Goal: Task Accomplishment & Management: Manage account settings

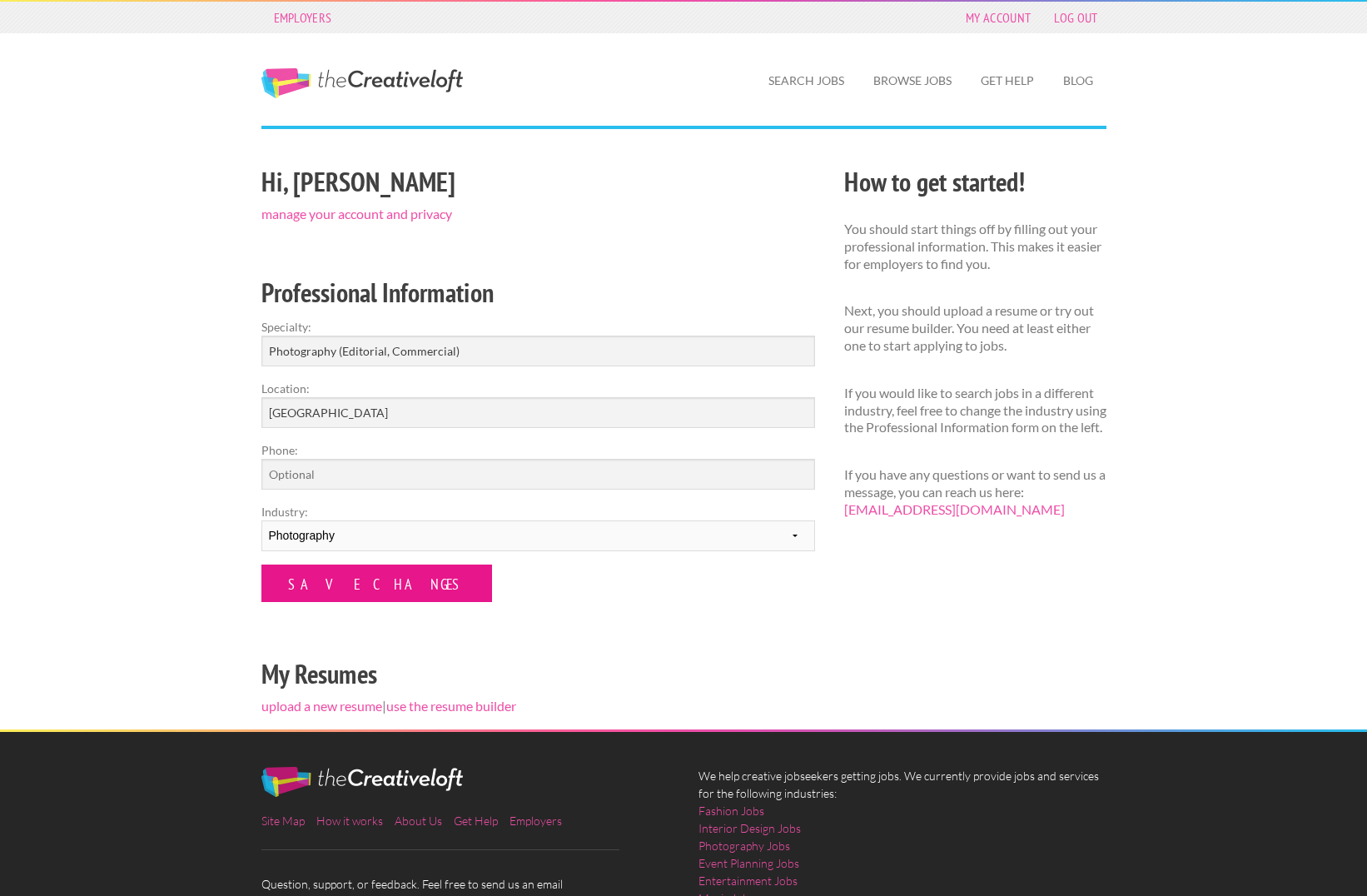
click at [320, 582] on input "Save Changes" at bounding box center [377, 583] width 231 height 38
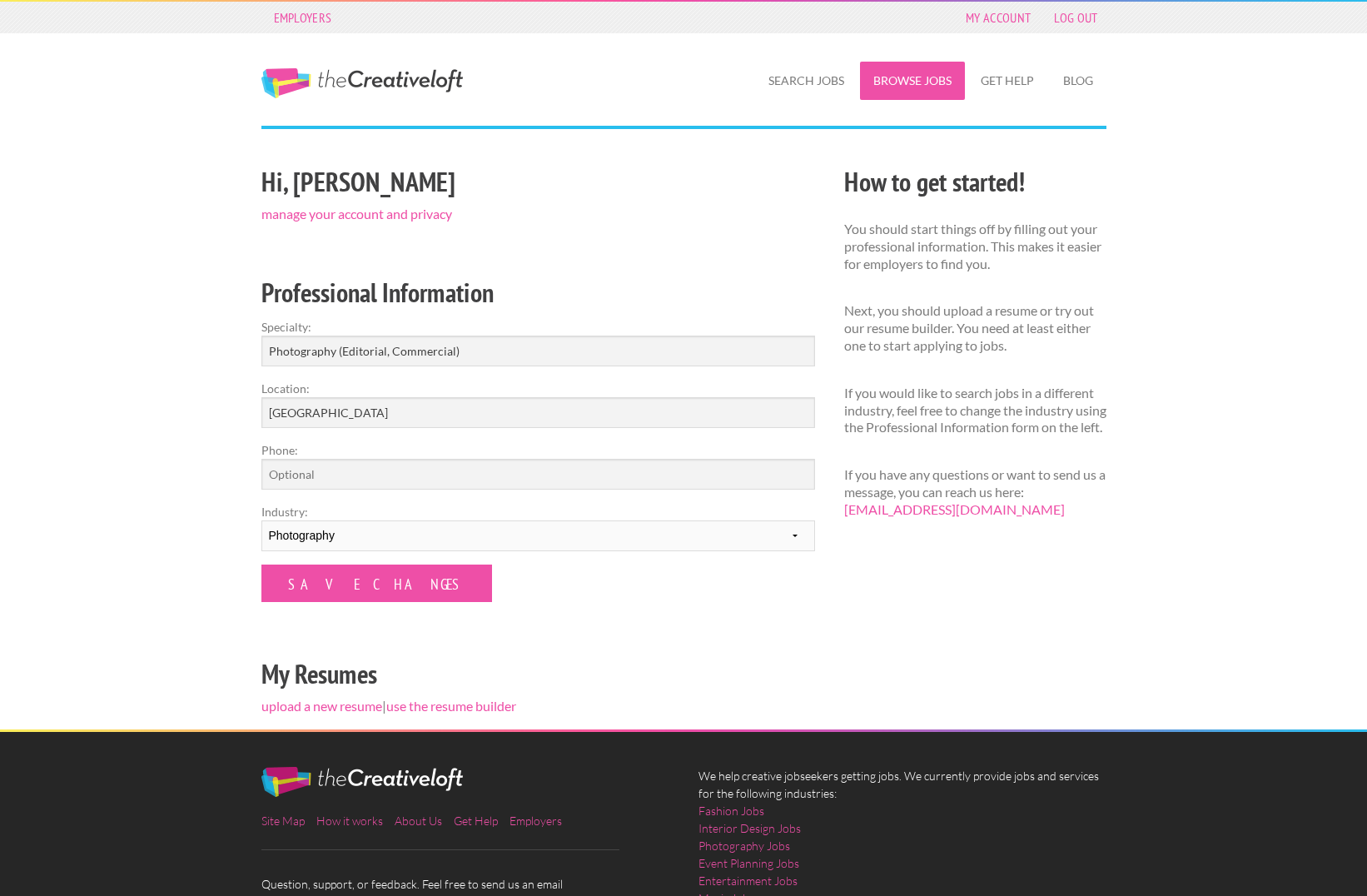
click at [932, 79] on link "Browse Jobs" at bounding box center [912, 80] width 105 height 38
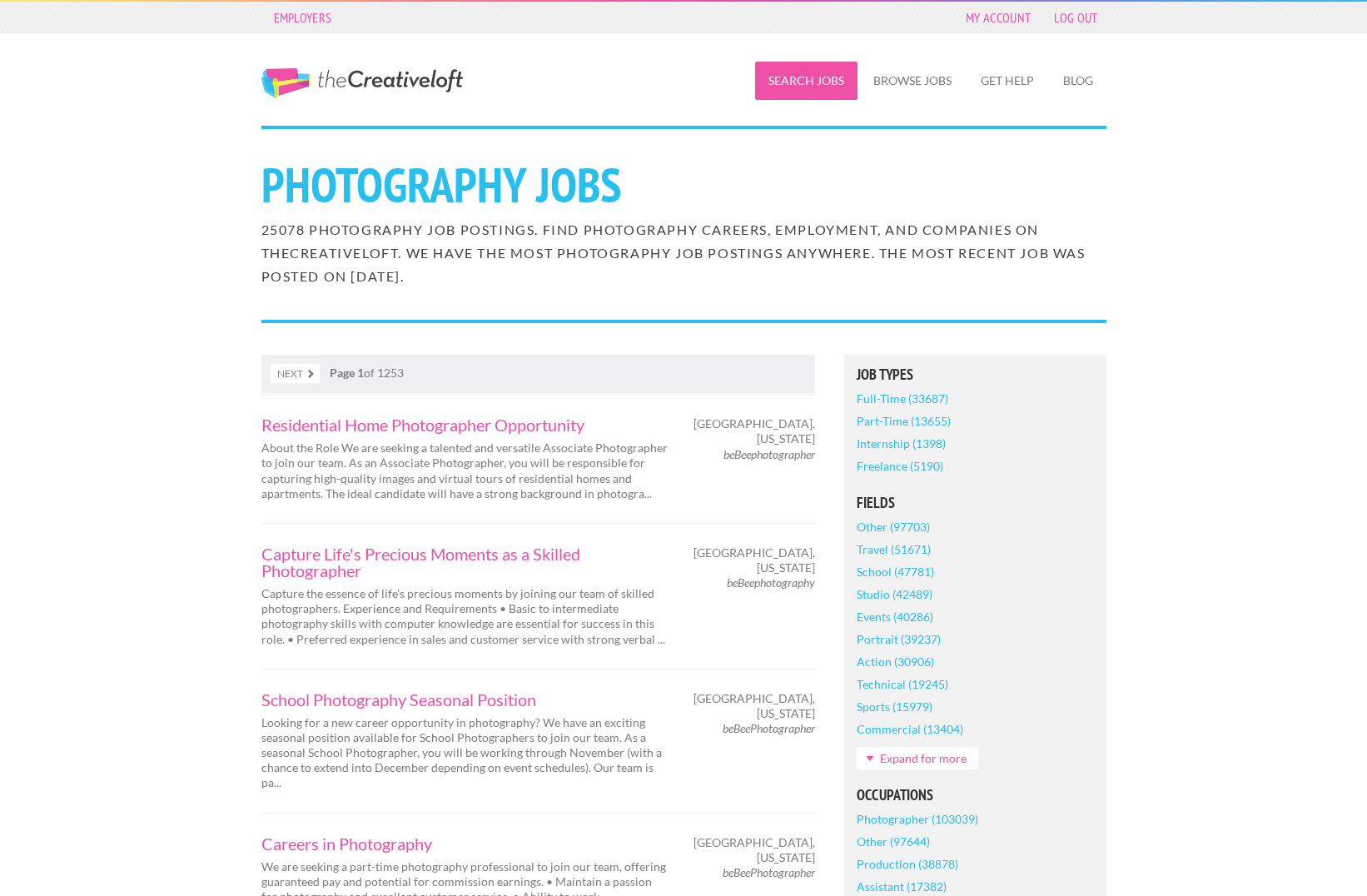
click at [788, 81] on link "Search Jobs" at bounding box center [806, 80] width 102 height 38
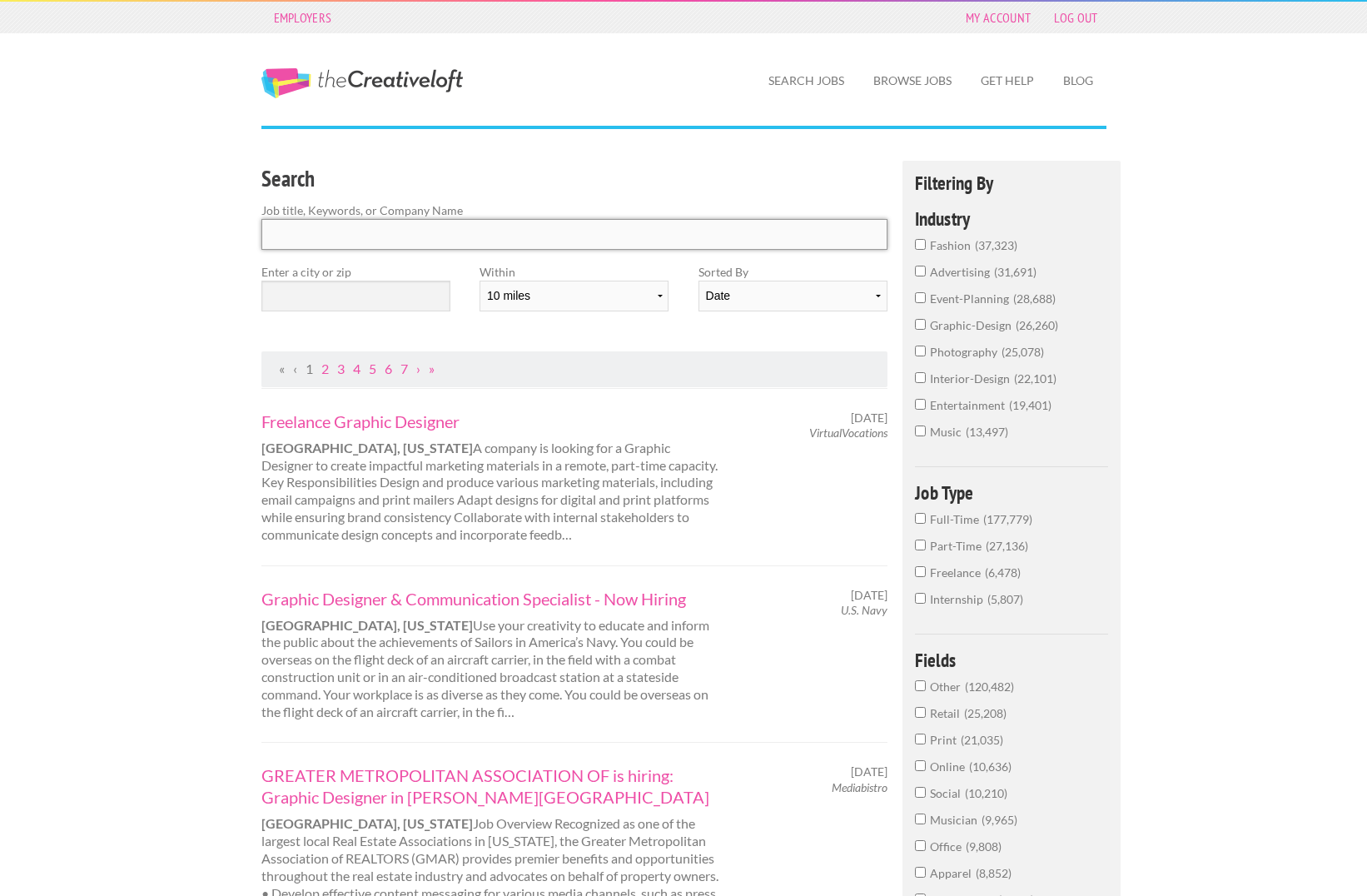
click at [485, 239] on input "Search" at bounding box center [574, 233] width 627 height 31
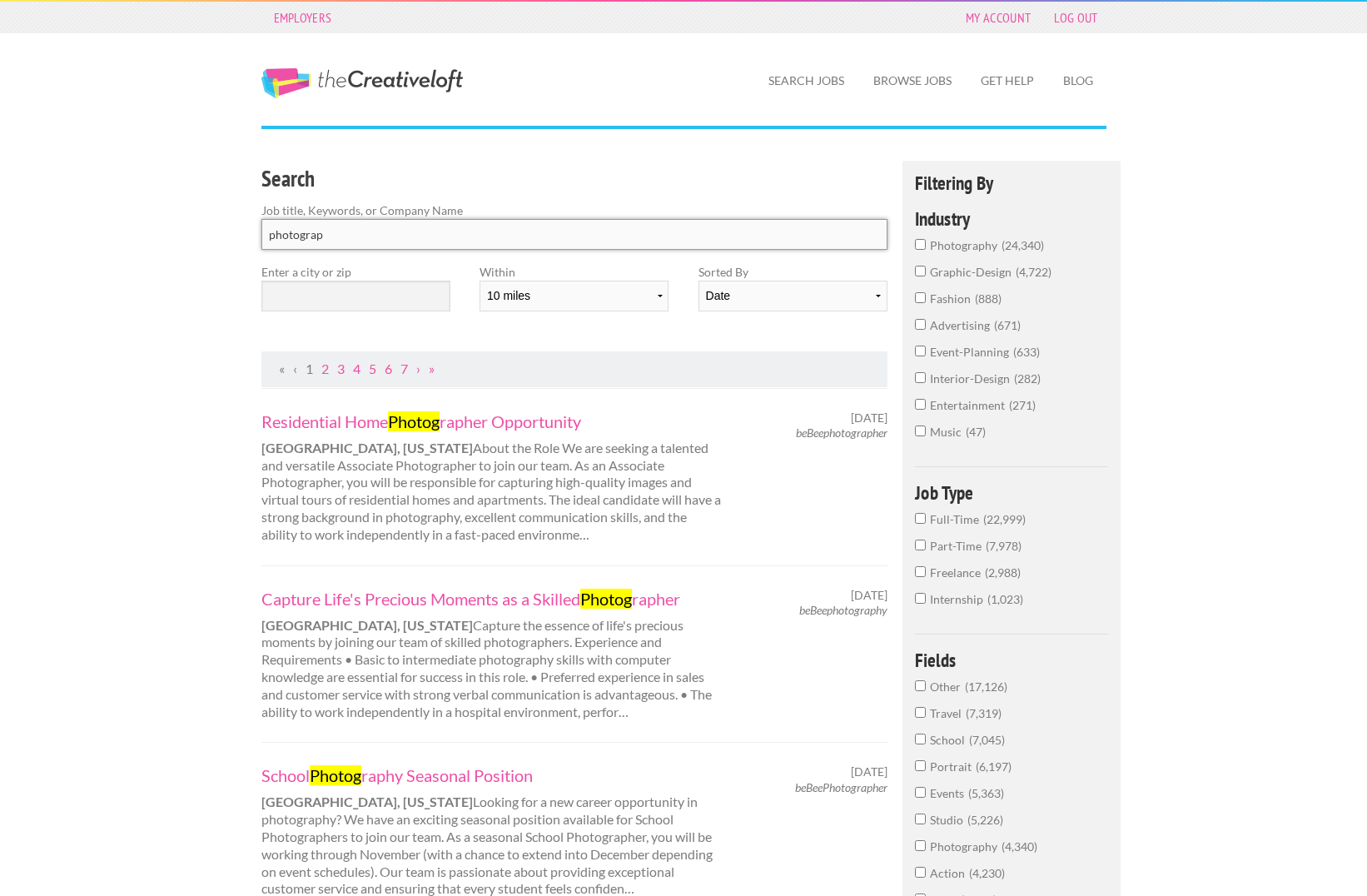
type input "photograph"
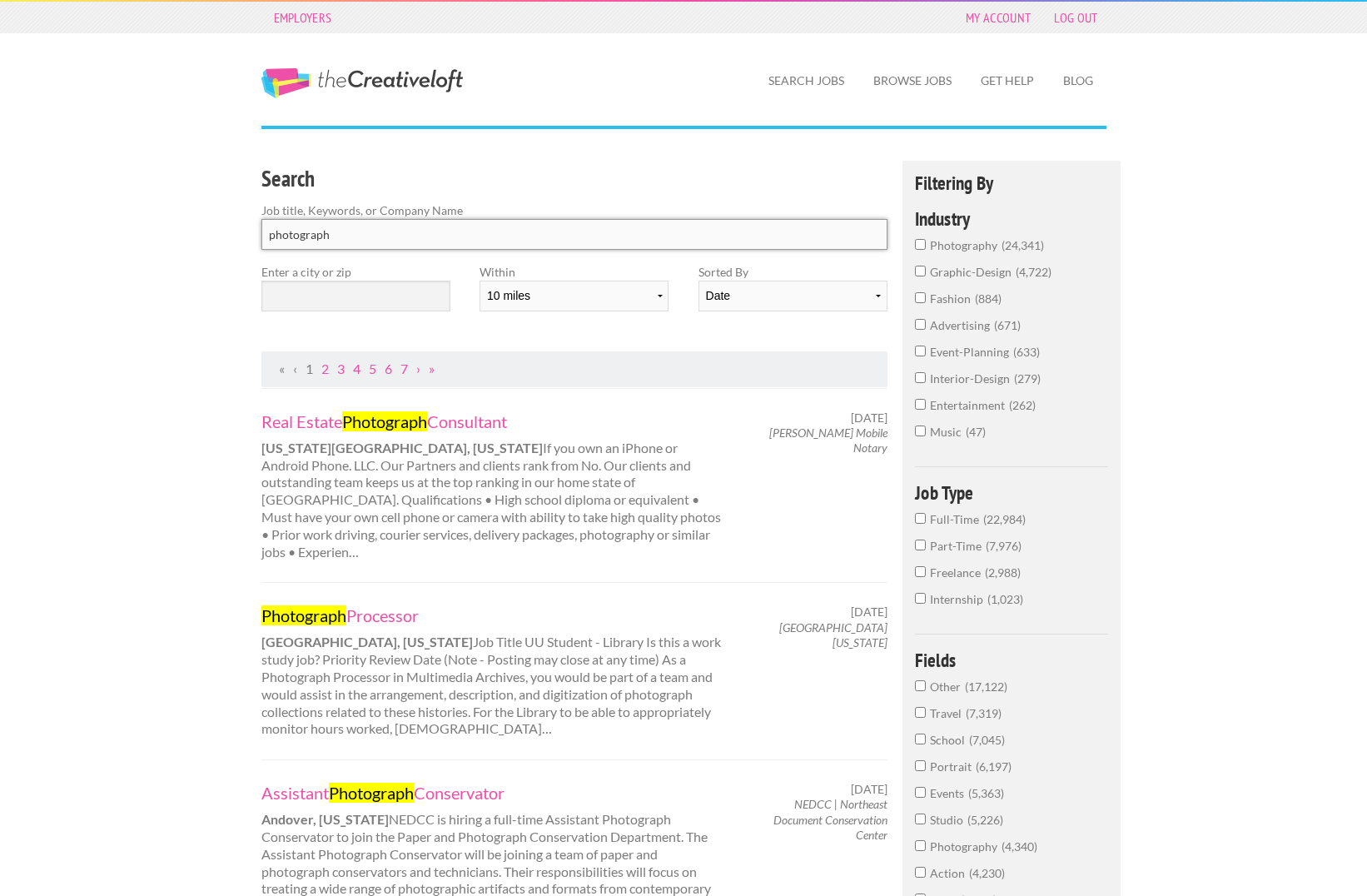
drag, startPoint x: 874, startPoint y: 235, endPoint x: 908, endPoint y: 242, distance: 34.7
click at [873, 235] on input "photograph" at bounding box center [574, 233] width 627 height 31
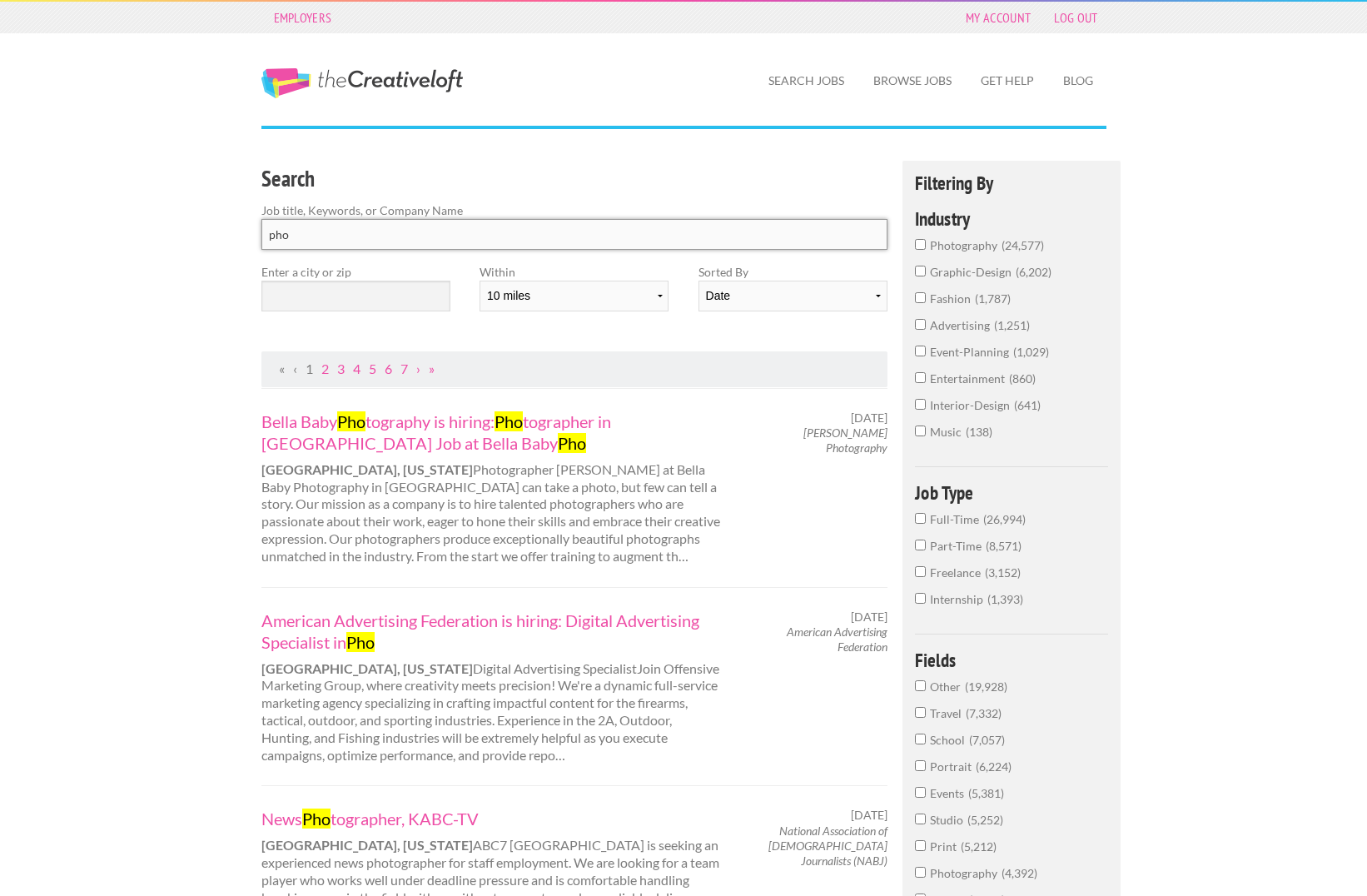
type input "pho"
click at [947, 245] on span "photography" at bounding box center [966, 245] width 72 height 14
click at [926, 245] on input "photography 24,577" at bounding box center [920, 244] width 10 height 10
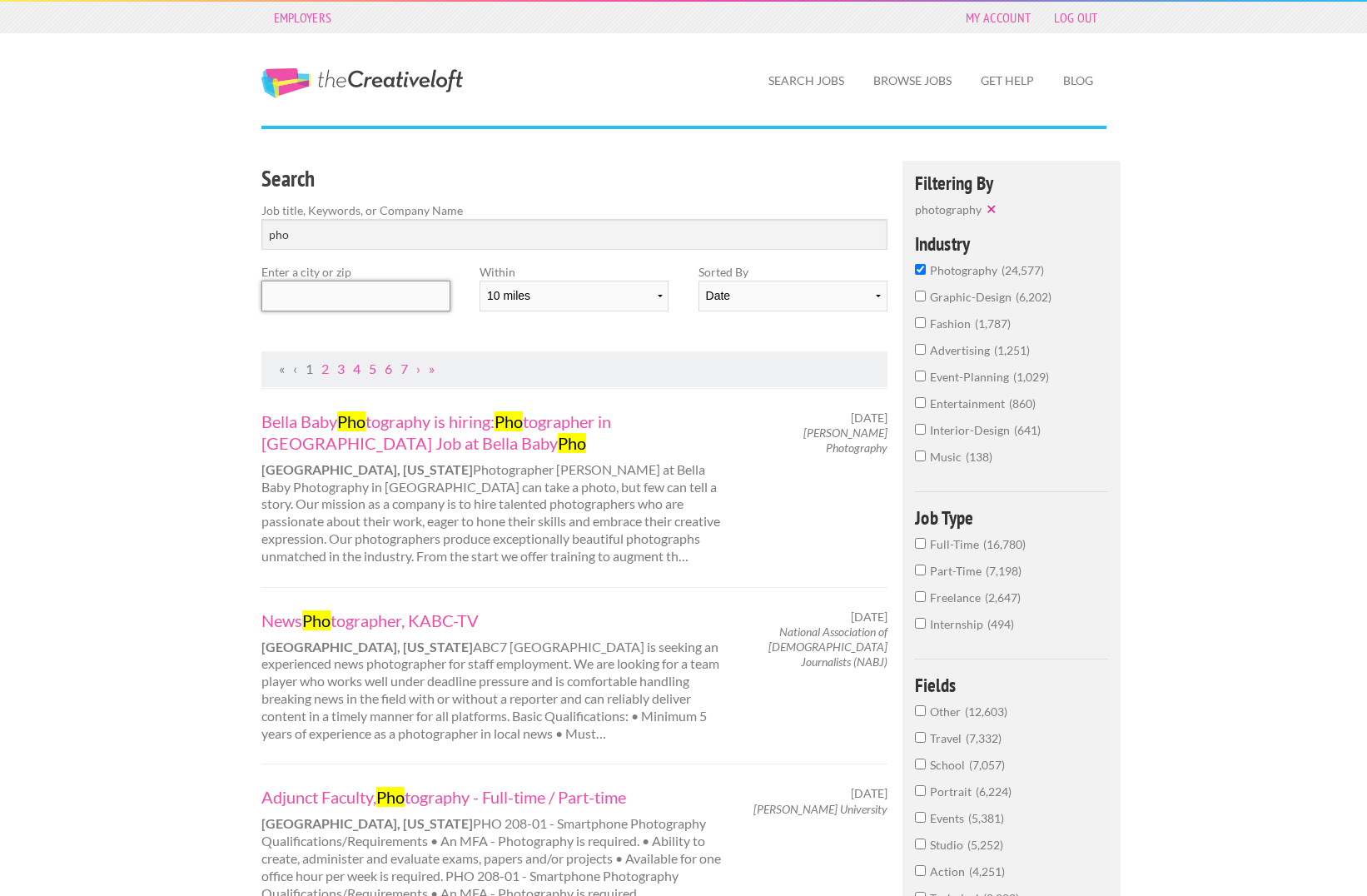
click at [410, 295] on input "text" at bounding box center [356, 295] width 189 height 31
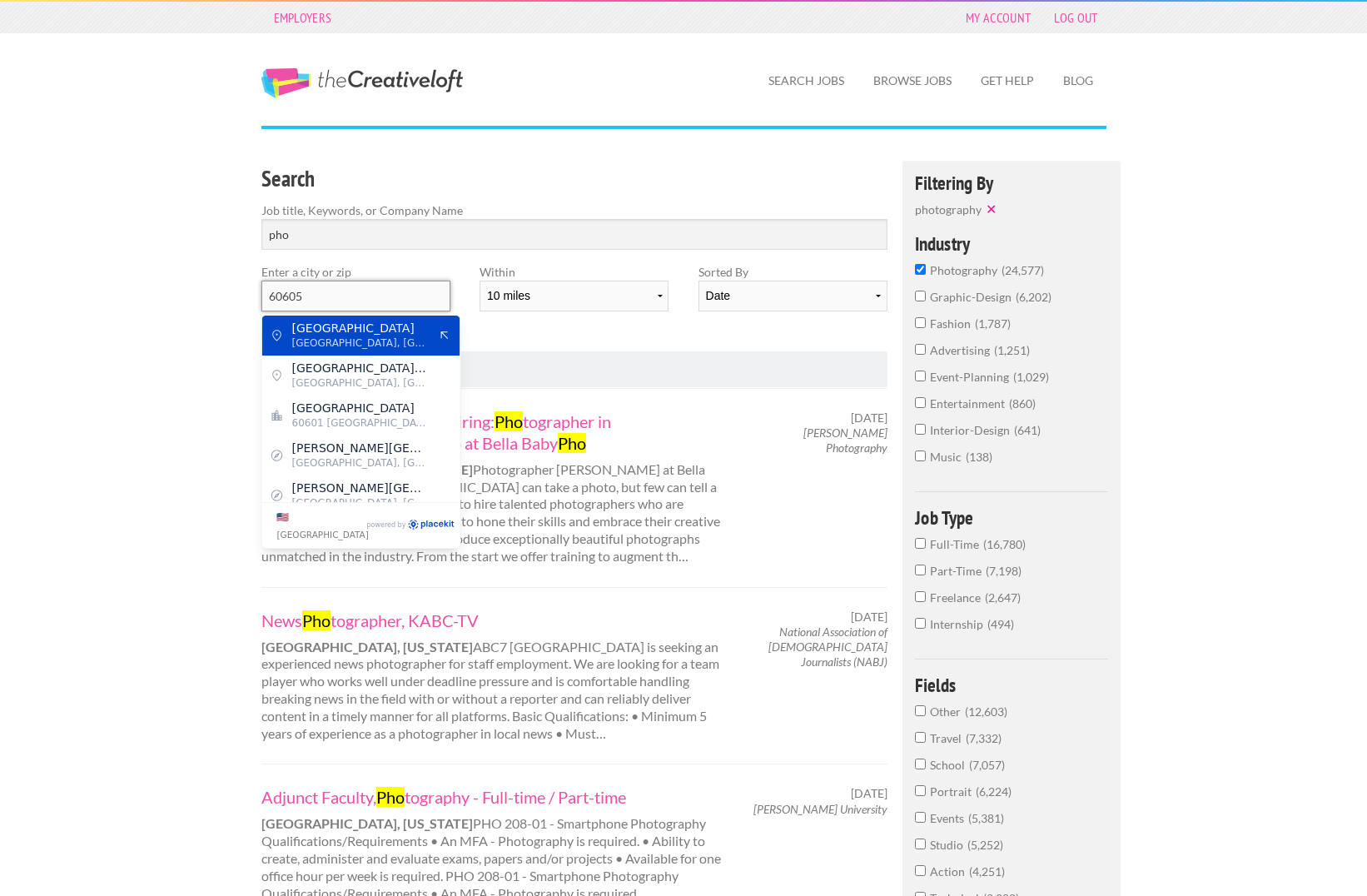
click at [371, 303] on input "60605" at bounding box center [356, 295] width 189 height 31
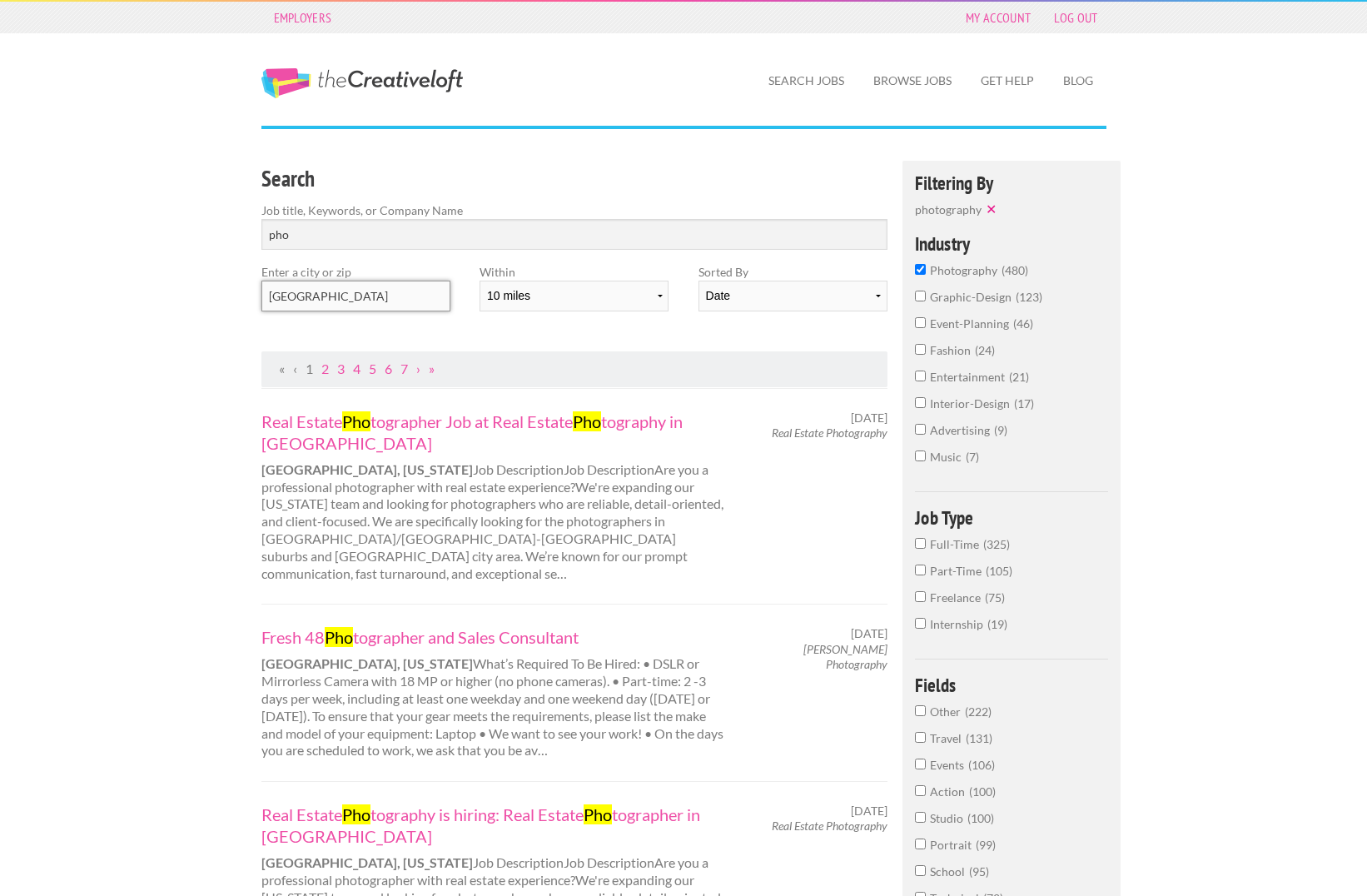
click at [379, 301] on input "South Wabash Avenue" at bounding box center [356, 295] width 189 height 31
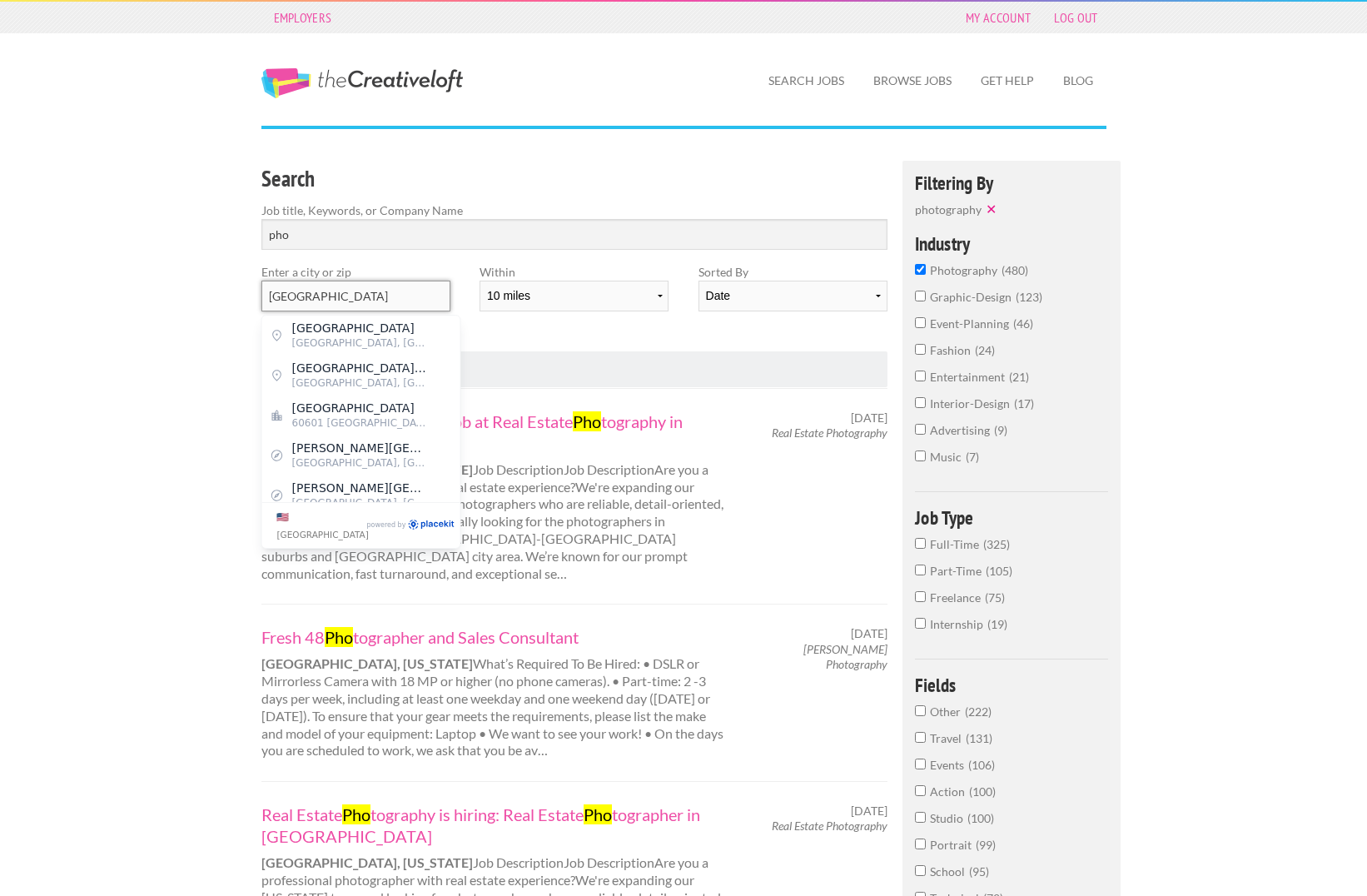
click at [379, 301] on input "South Wabash Avenue" at bounding box center [356, 295] width 189 height 31
click at [427, 322] on div "Chicago 60601 United States of America" at bounding box center [361, 336] width 198 height 40
type input "Chicago"
click at [430, 80] on link "The Creative Loft" at bounding box center [362, 83] width 201 height 30
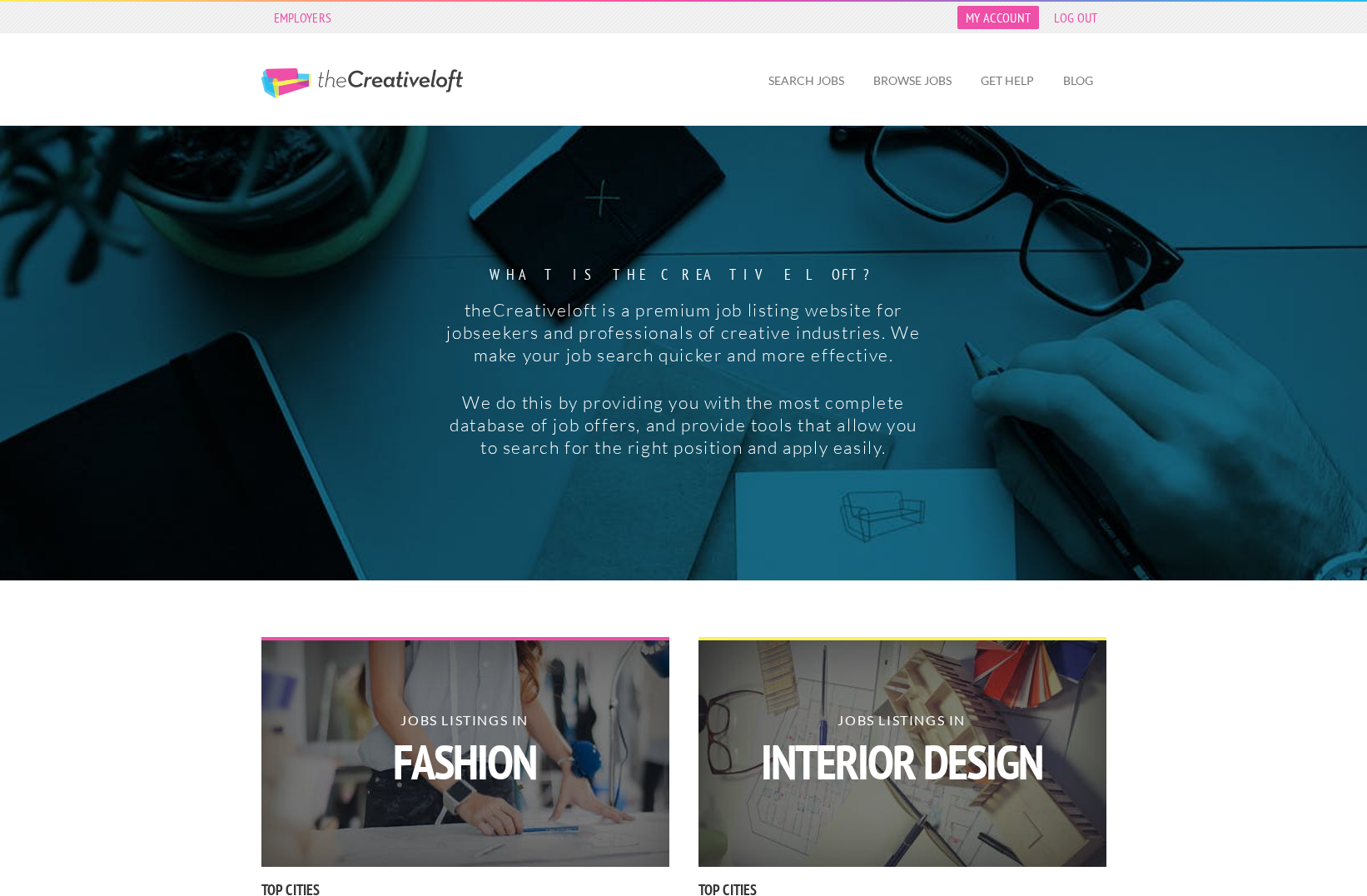
click at [1007, 17] on link "My Account" at bounding box center [997, 17] width 81 height 24
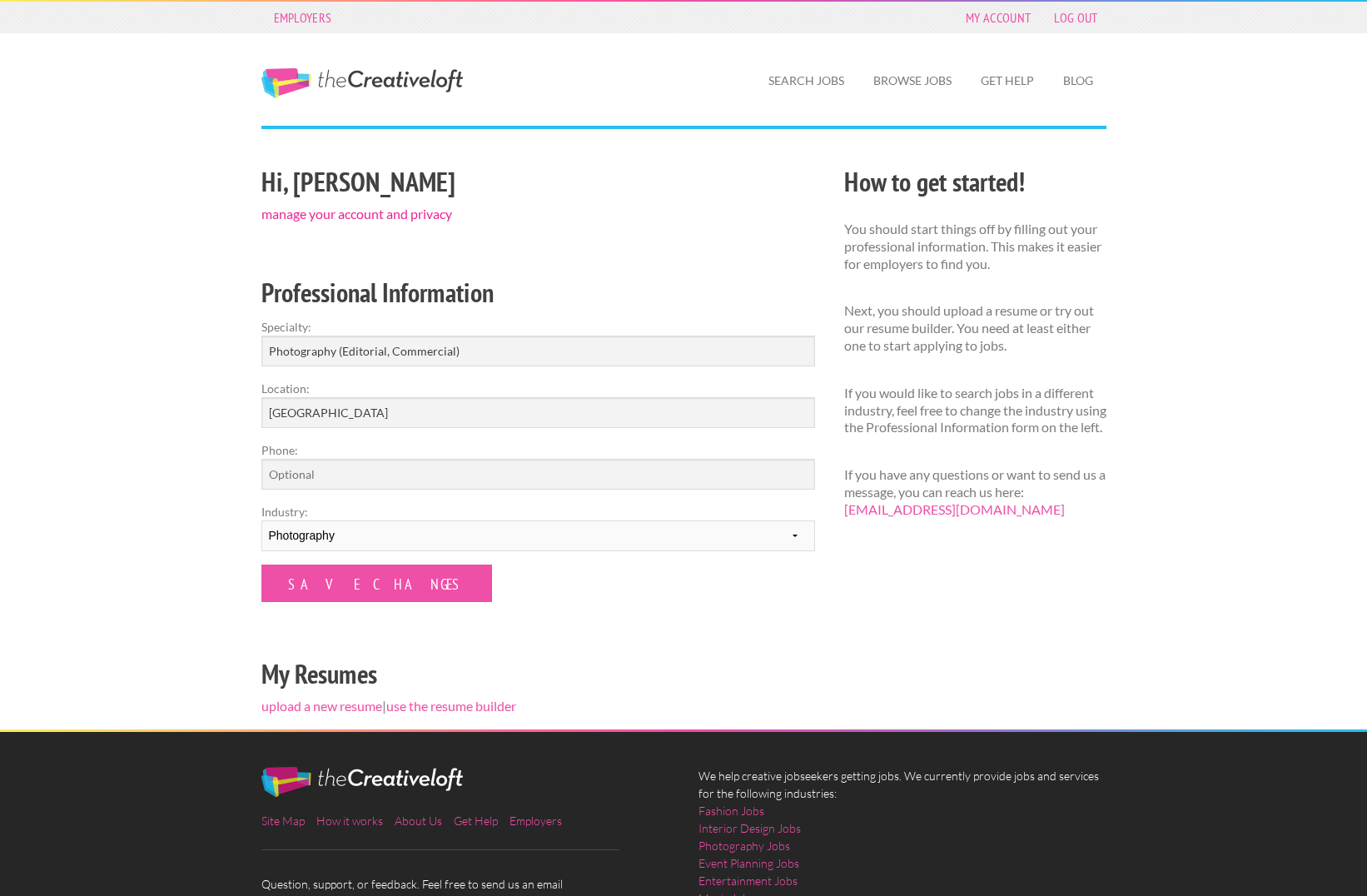
click at [333, 214] on link "manage your account and privacy" at bounding box center [357, 213] width 191 height 16
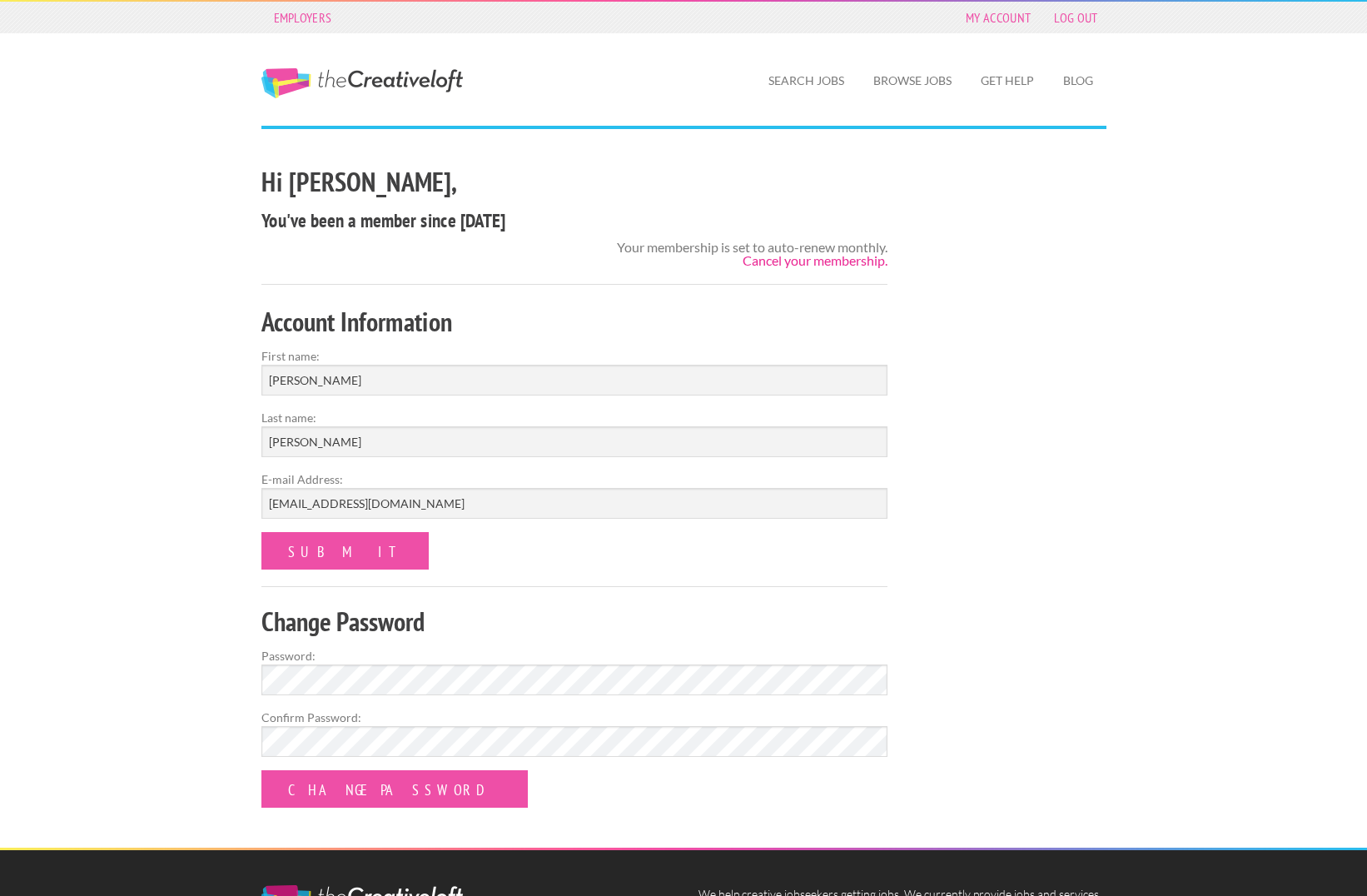
click at [801, 260] on link "Cancel your membership." at bounding box center [815, 260] width 145 height 16
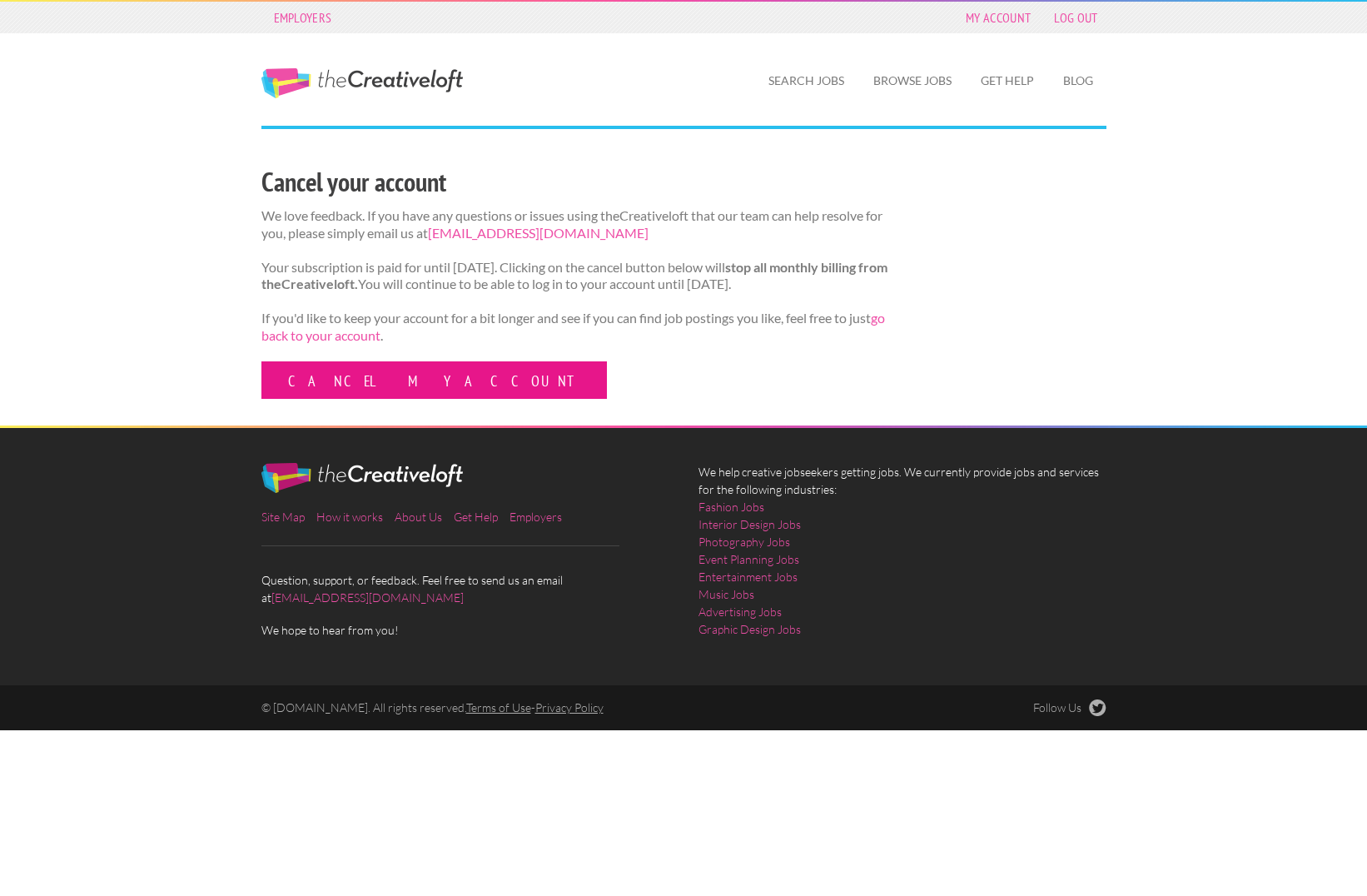
click at [412, 399] on link "Cancel my account" at bounding box center [434, 379] width 345 height 38
